Goal: Information Seeking & Learning: Learn about a topic

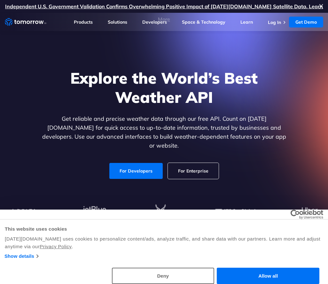
click at [110, 282] on div "Deny Allow selection Customize Allow all" at bounding box center [164, 276] width 319 height 16
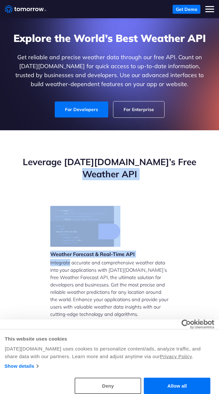
click at [210, 191] on div "Leverage [DATE][DOMAIN_NAME]’s Free Weather API" at bounding box center [109, 181] width 219 height 50
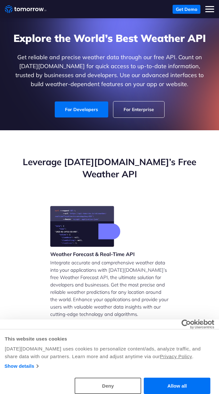
click at [115, 384] on button "Deny" at bounding box center [108, 385] width 67 height 16
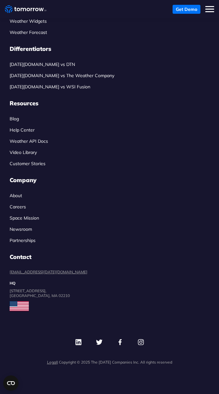
scroll to position [3973, 0]
click at [215, 381] on footer "Products Weather Intelligence Platform Weather API Weather Widgets Weather Fore…" at bounding box center [109, 171] width 219 height 446
click at [194, 298] on dd "[STREET_ADDRESS]" at bounding box center [110, 293] width 200 height 10
click at [196, 298] on dd "[STREET_ADDRESS]" at bounding box center [110, 293] width 200 height 10
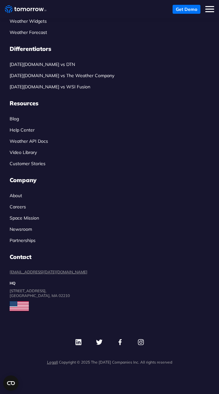
click at [202, 167] on li "Customer Stories" at bounding box center [110, 163] width 200 height 7
click at [196, 214] on ul "Products Weather Intelligence Platform Weather API Weather Widgets Weather Fore…" at bounding box center [110, 146] width 200 height 333
click at [205, 167] on ul "Blog Help Center Weather API Docs Video Library Customer Stories" at bounding box center [110, 141] width 200 height 52
click at [197, 369] on div "Products Weather Intelligence Platform Weather API Weather Widgets Weather Fore…" at bounding box center [109, 174] width 209 height 389
